Goal: Check status: Check status

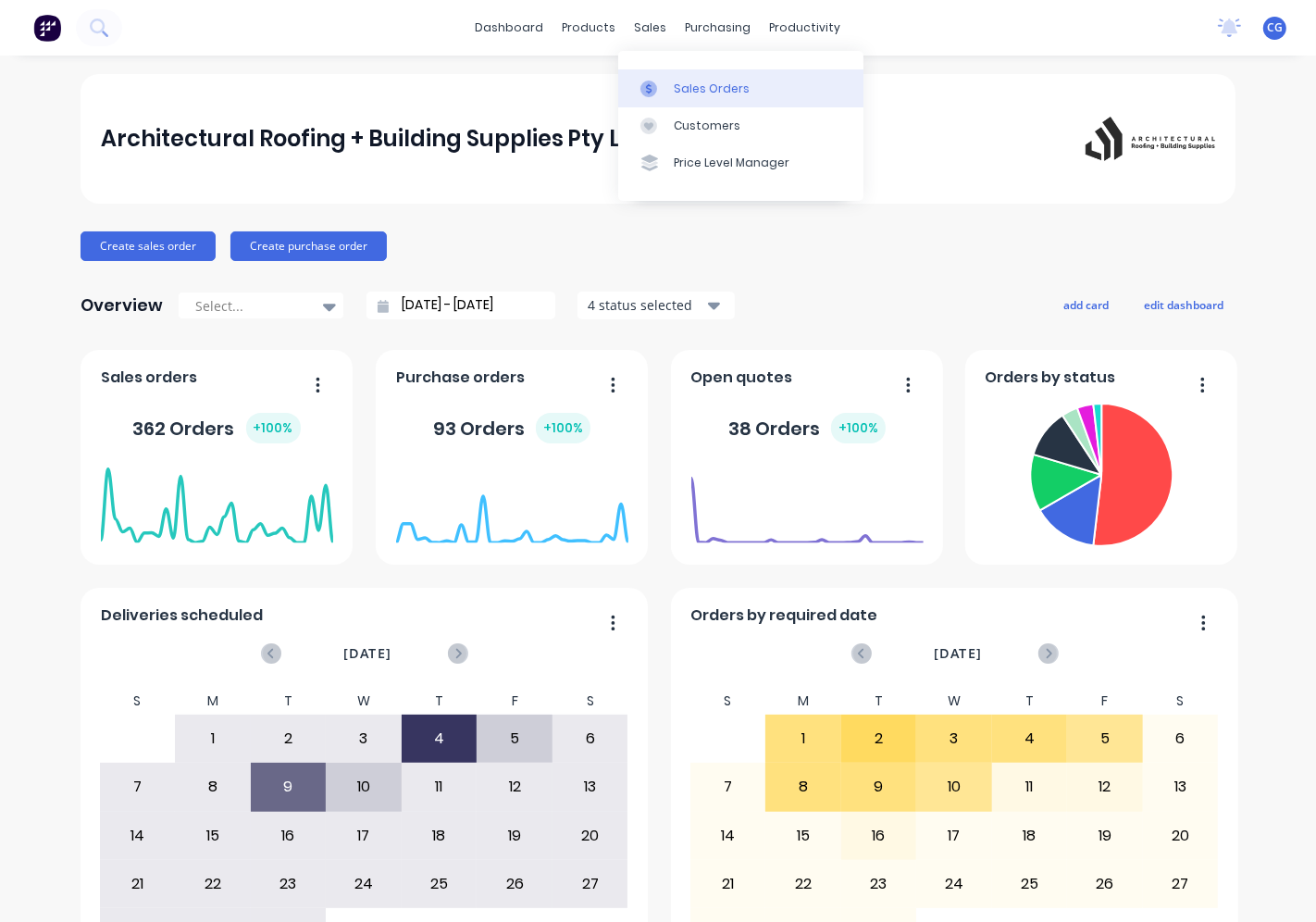
click at [690, 83] on div "Sales Orders" at bounding box center [711, 88] width 76 height 17
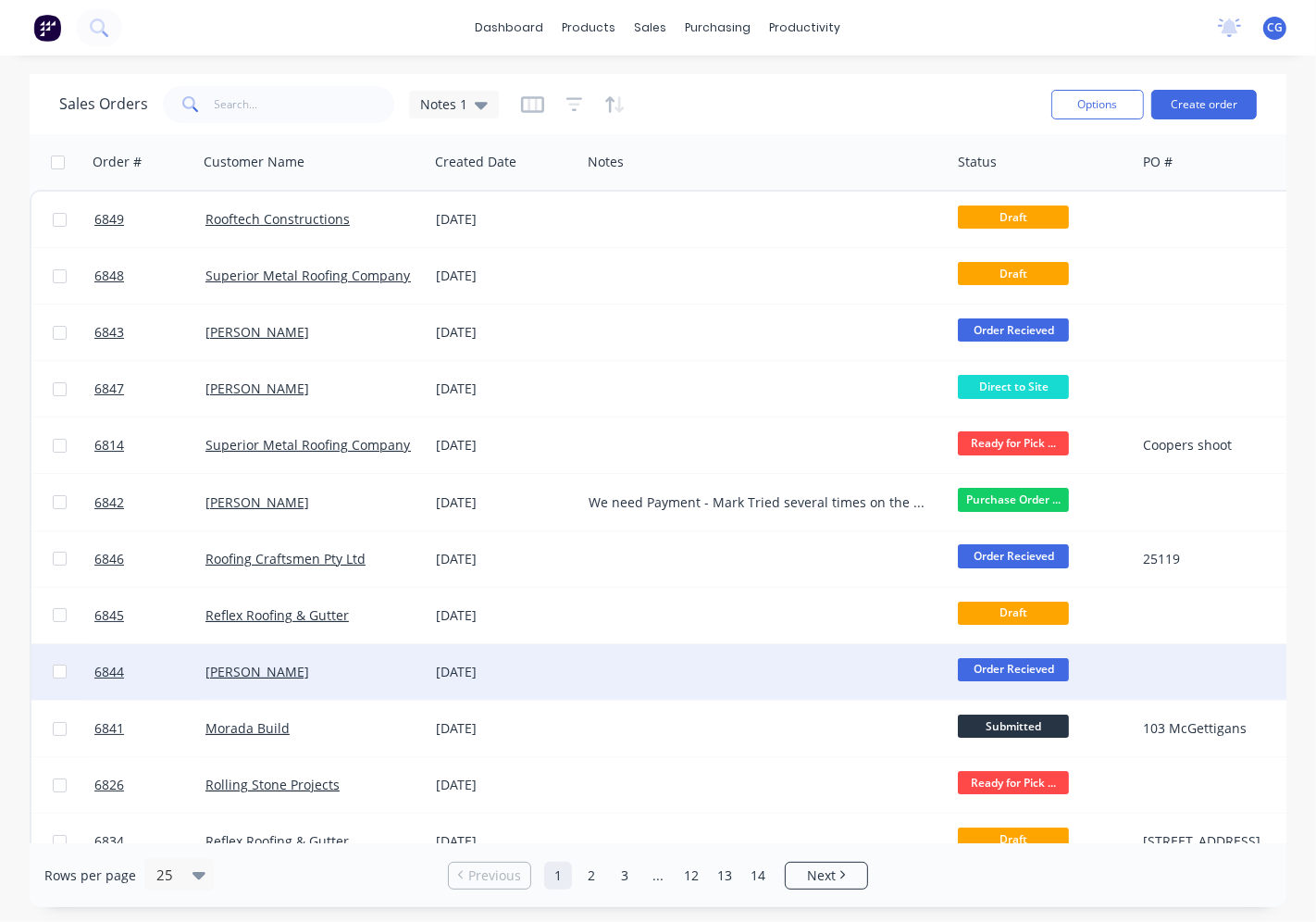
click at [319, 682] on div "[PERSON_NAME]" at bounding box center [313, 672] width 230 height 56
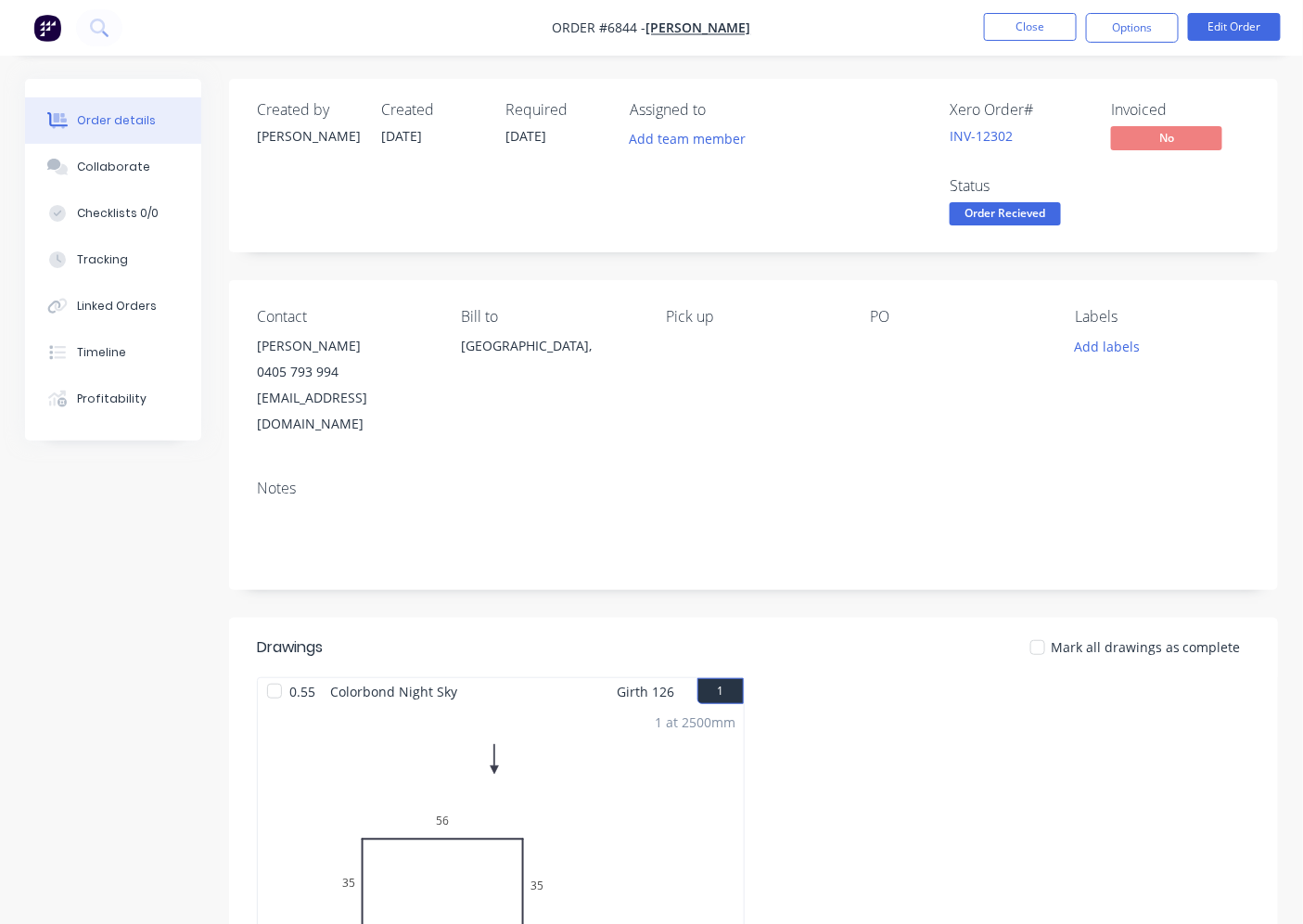
click at [1042, 629] on div at bounding box center [1038, 647] width 37 height 37
click at [1022, 209] on span "Order Recieved" at bounding box center [1006, 213] width 111 height 23
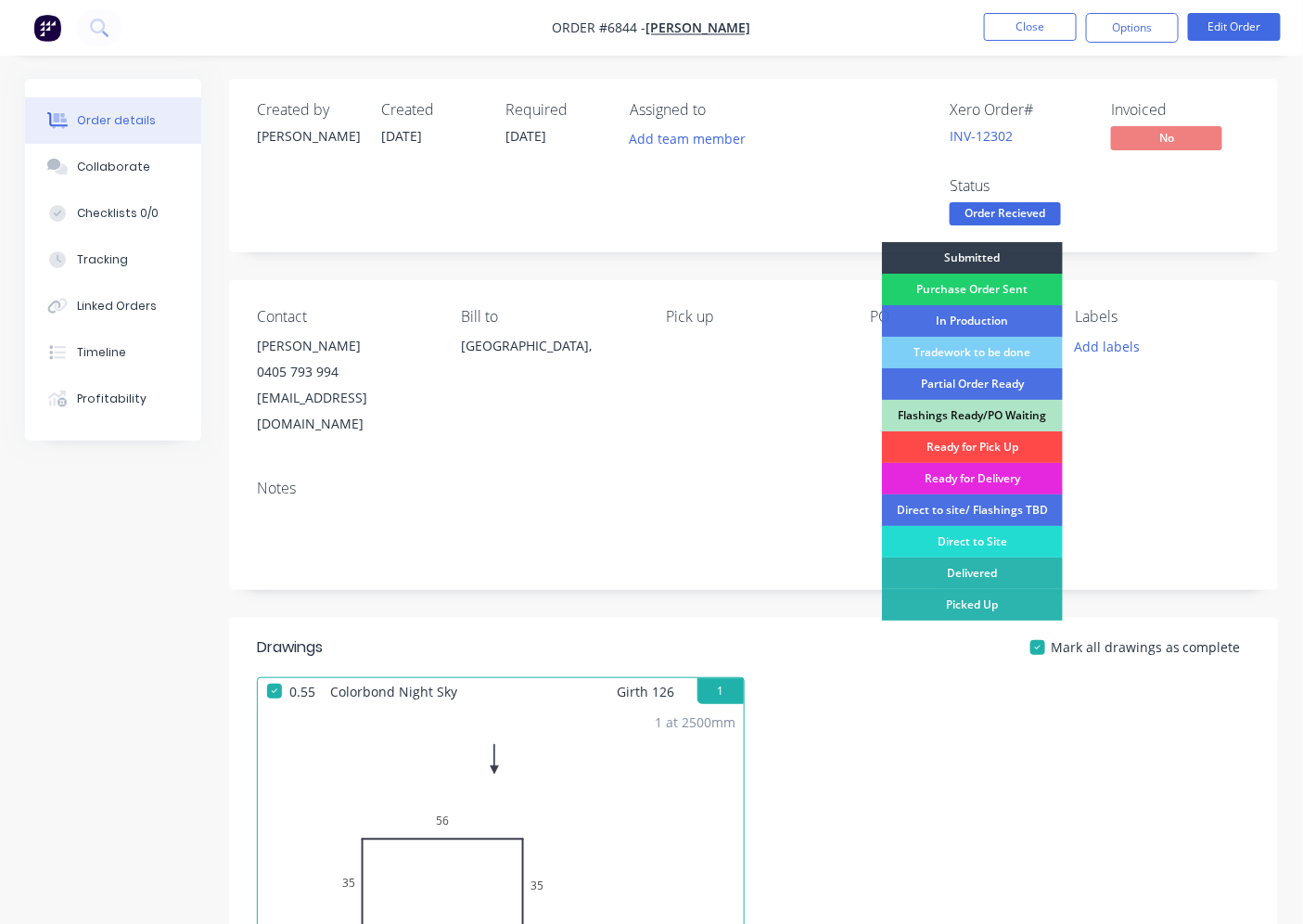
click at [976, 447] on div "Ready for Pick Up" at bounding box center [973, 447] width 181 height 32
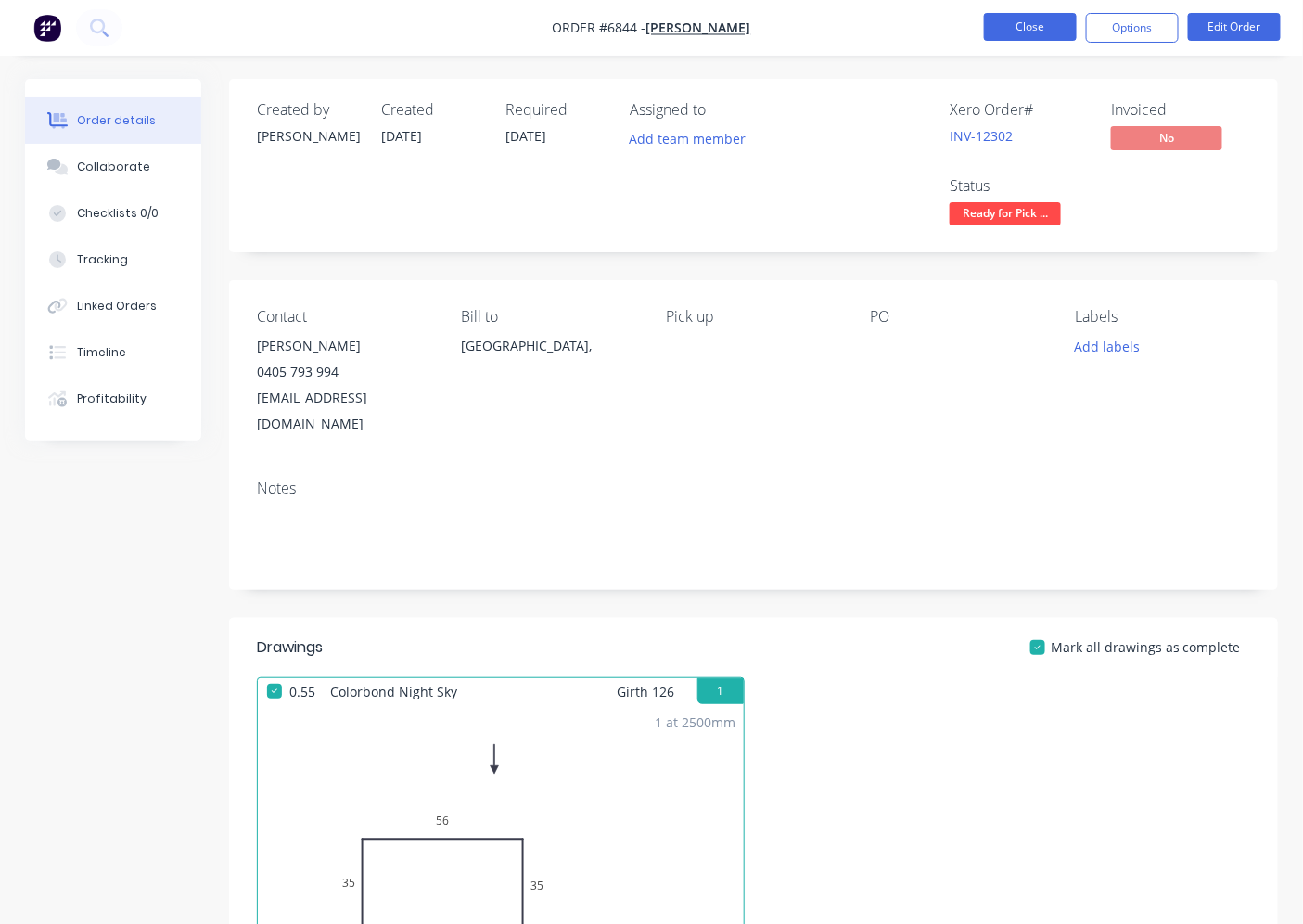
click at [1019, 35] on button "Close" at bounding box center [1030, 27] width 92 height 28
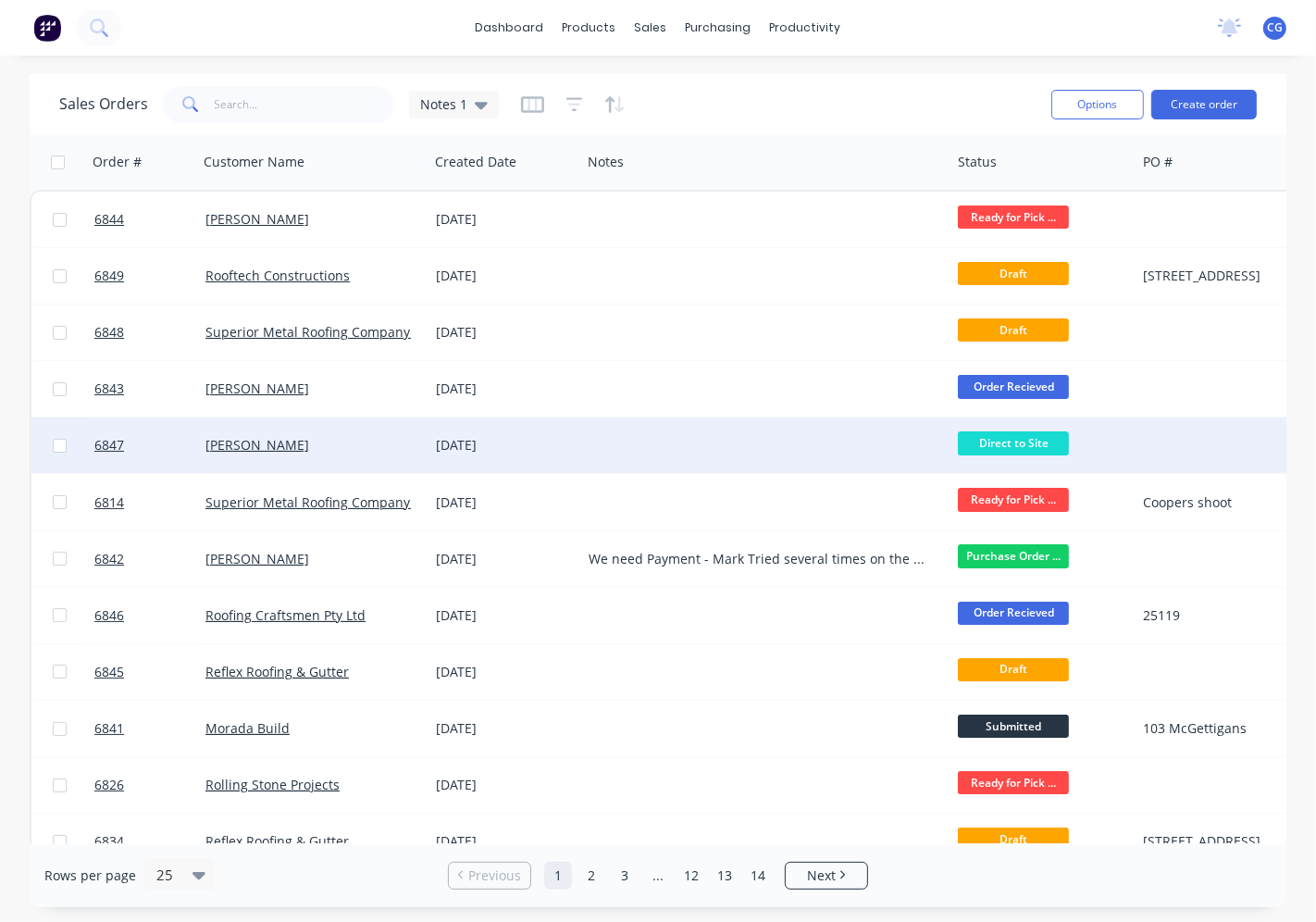
click at [406, 440] on div "[PERSON_NAME]" at bounding box center [307, 445] width 205 height 19
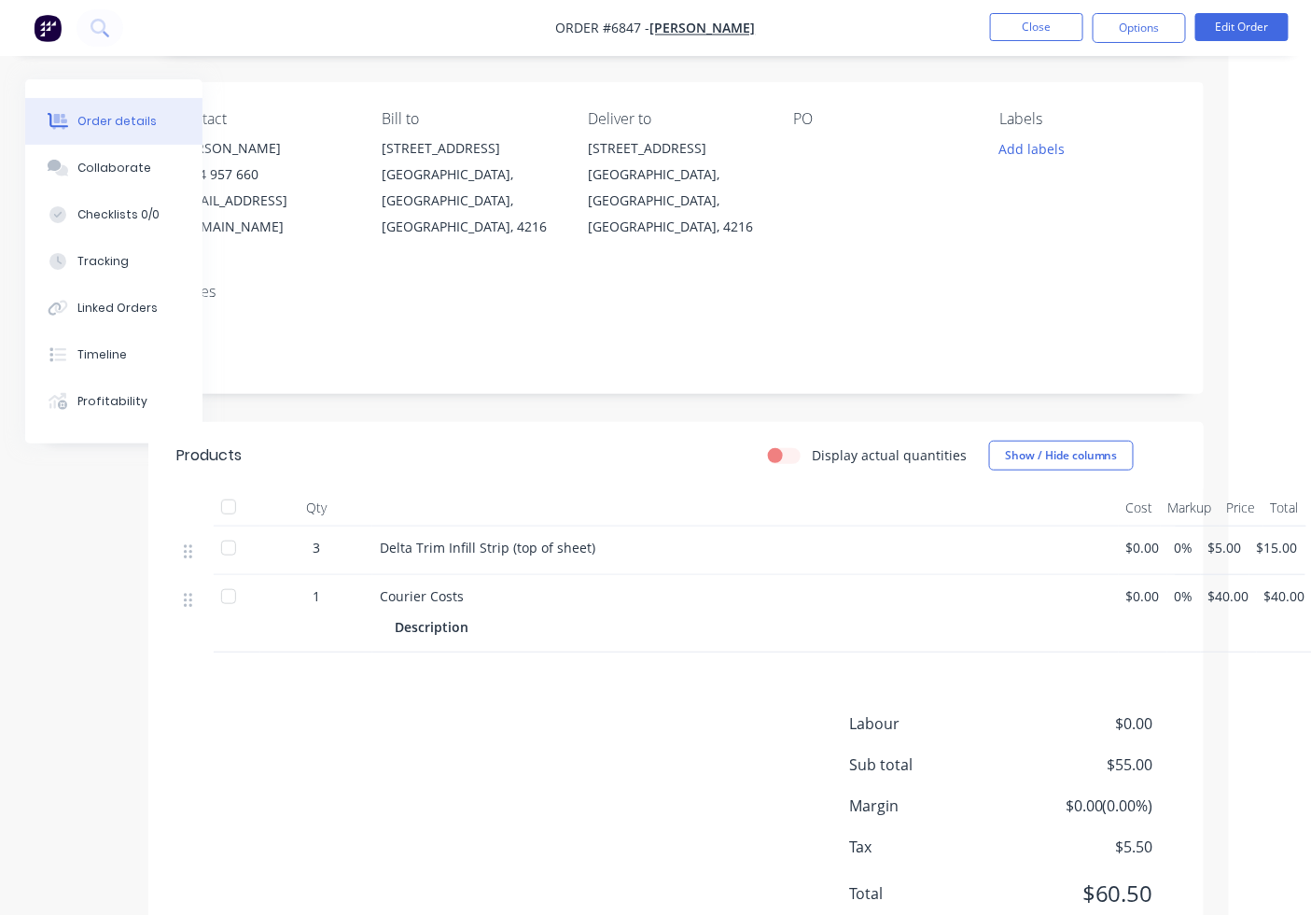
scroll to position [75, 82]
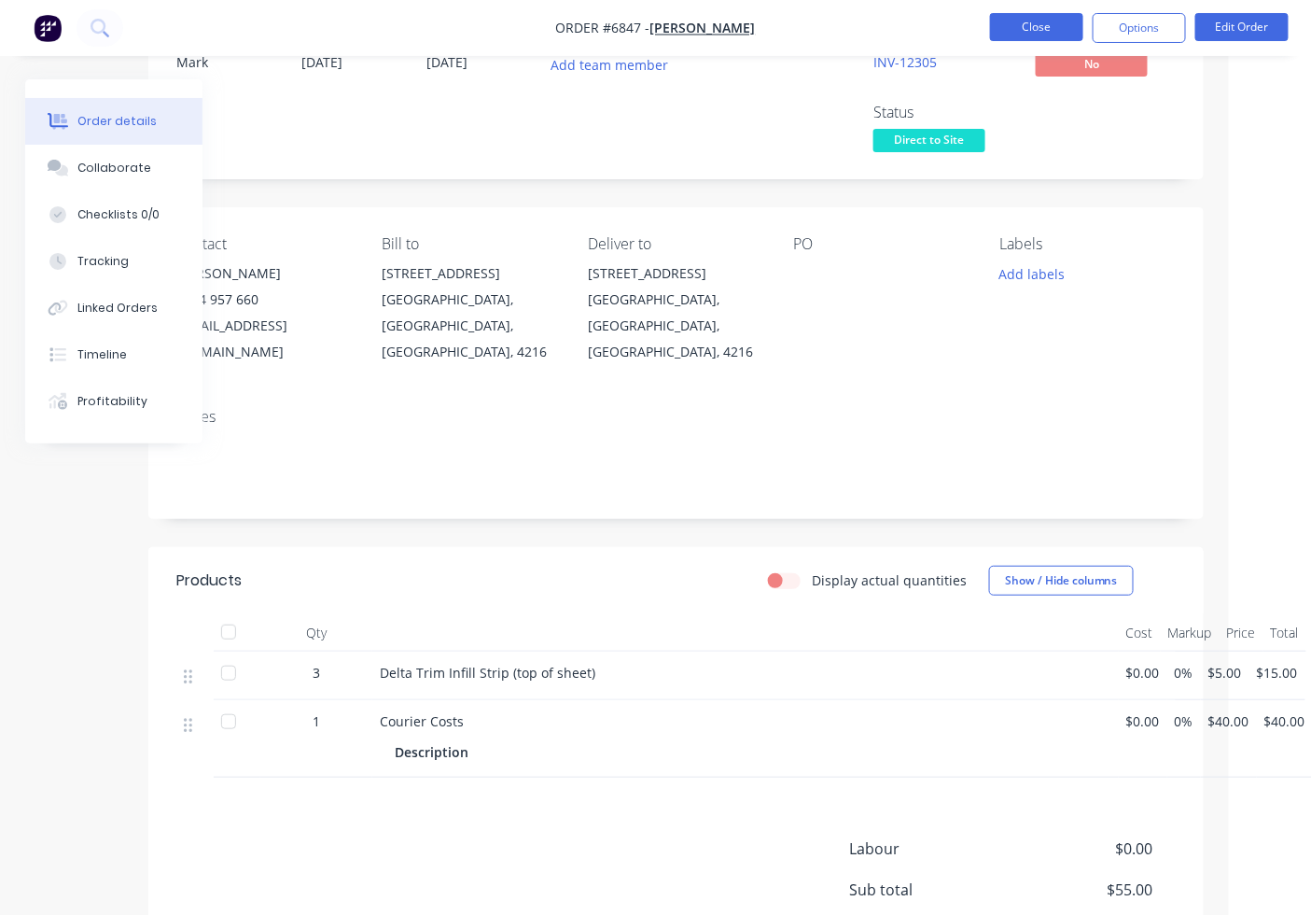
click at [1057, 21] on button "Close" at bounding box center [1036, 27] width 93 height 28
